Goal: Complete application form

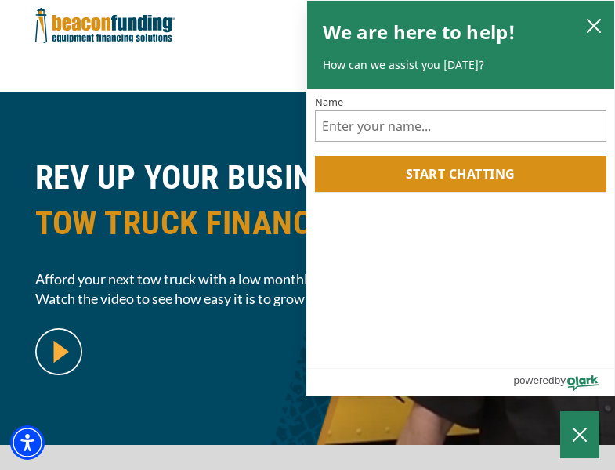
scroll to position [383, 0]
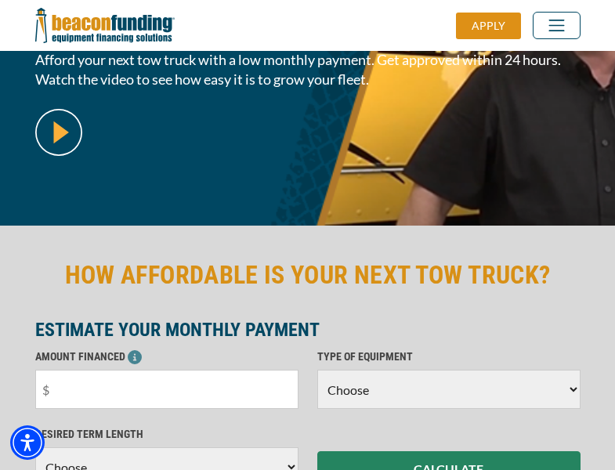
scroll to position [383, 0]
